Goal: Task Accomplishment & Management: Manage account settings

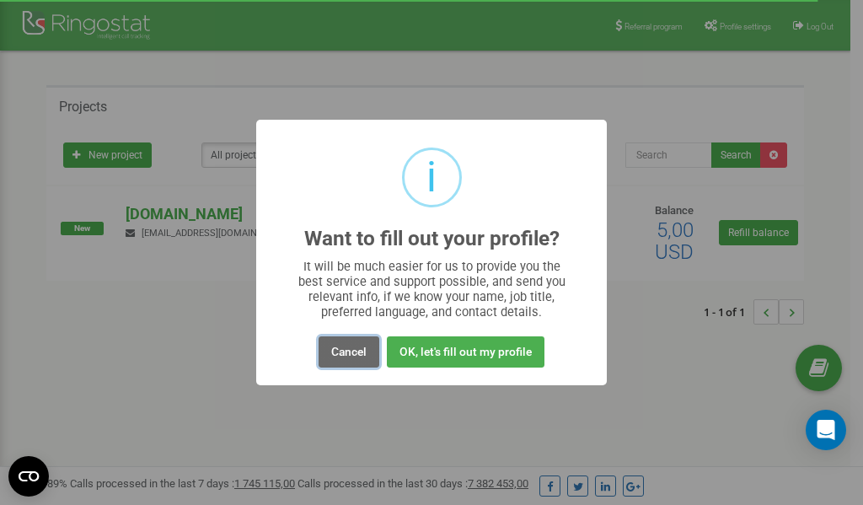
click at [351, 356] on button "Cancel" at bounding box center [348, 351] width 61 height 31
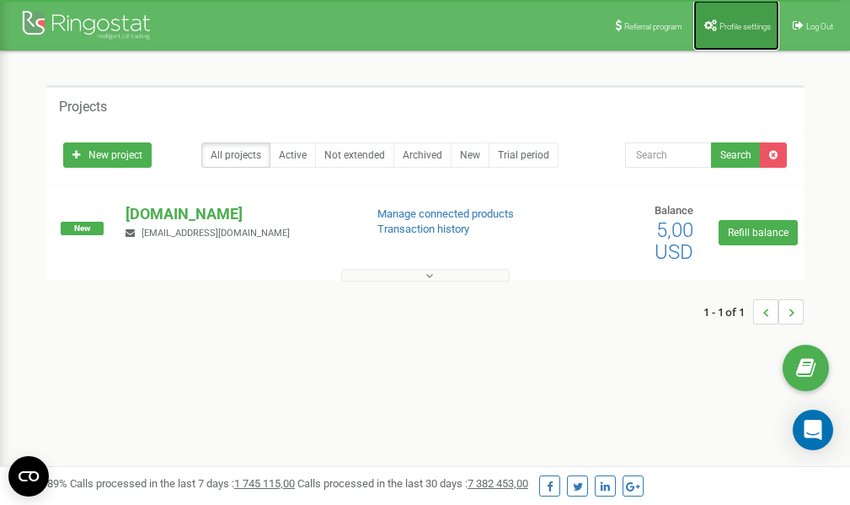
click at [720, 23] on span "Profile settings" at bounding box center [744, 26] width 51 height 9
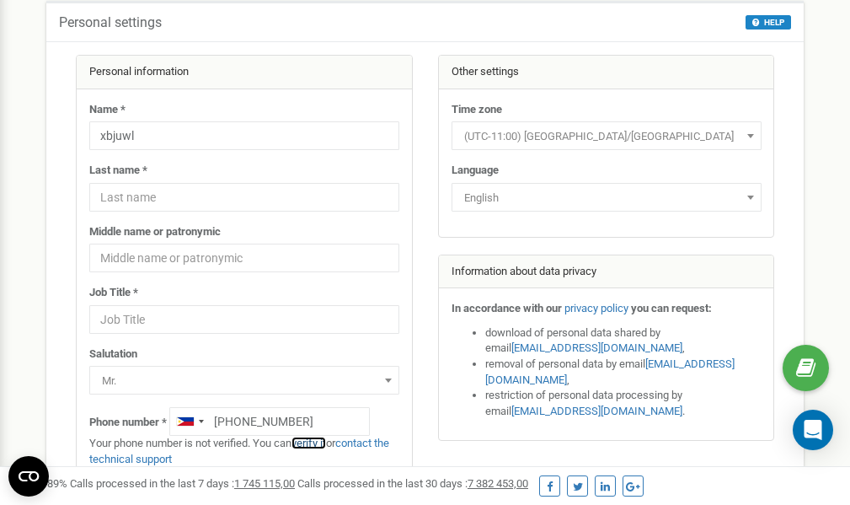
click at [311, 443] on link "verify it" at bounding box center [309, 442] width 35 height 13
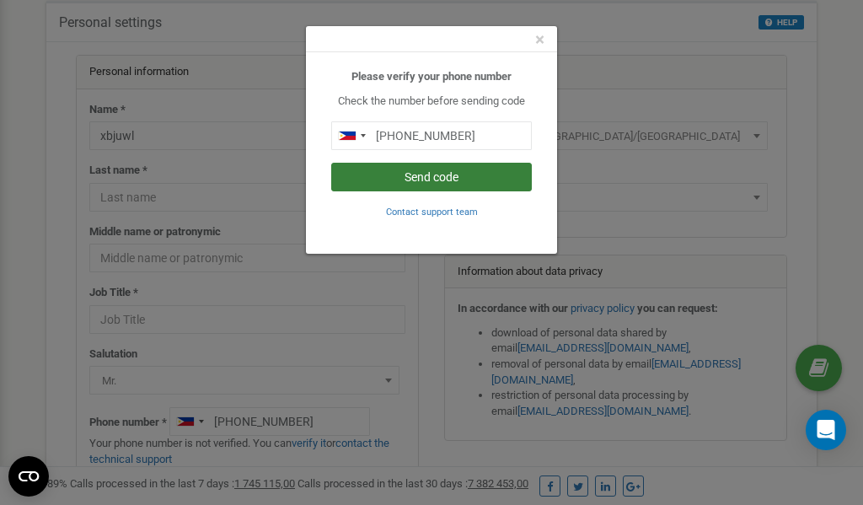
click at [450, 178] on button "Send code" at bounding box center [431, 177] width 201 height 29
